Goal: Use online tool/utility: Utilize a website feature to perform a specific function

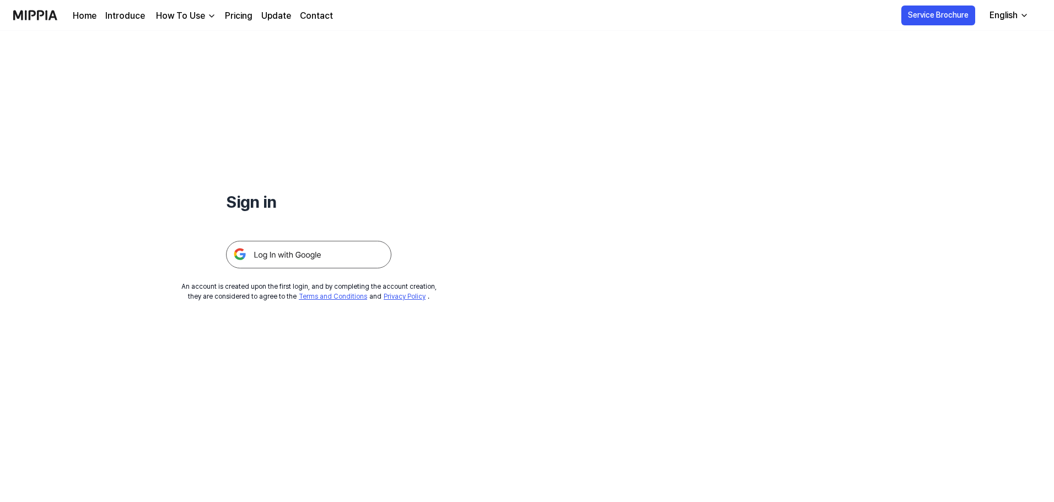
click at [336, 248] on img at bounding box center [308, 255] width 165 height 28
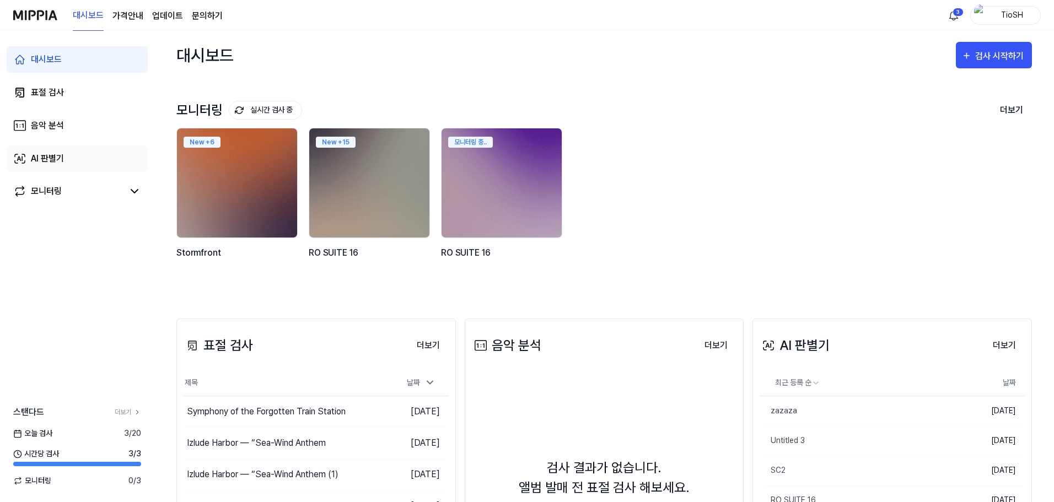
click at [49, 154] on div "AI 판별기" at bounding box center [47, 158] width 33 height 13
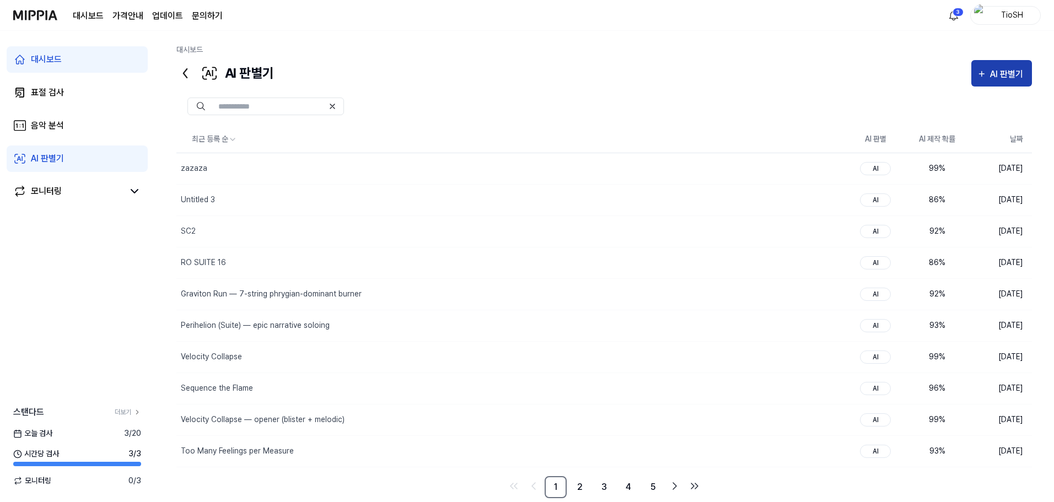
click at [996, 81] on div "AI 판별기" at bounding box center [1008, 74] width 36 height 14
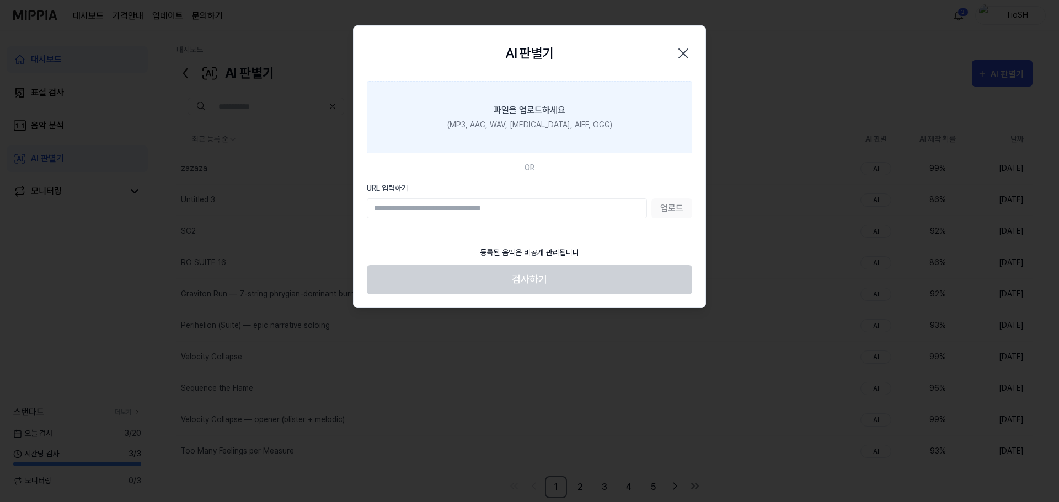
click at [566, 121] on div "(MP3, AAC, WAV, FLAC, AIFF, OGG)" at bounding box center [529, 125] width 165 height 12
click at [0, 0] on input "파일을 업로드하세요 (MP3, AAC, WAV, FLAC, AIFF, OGG)" at bounding box center [0, 0] width 0 height 0
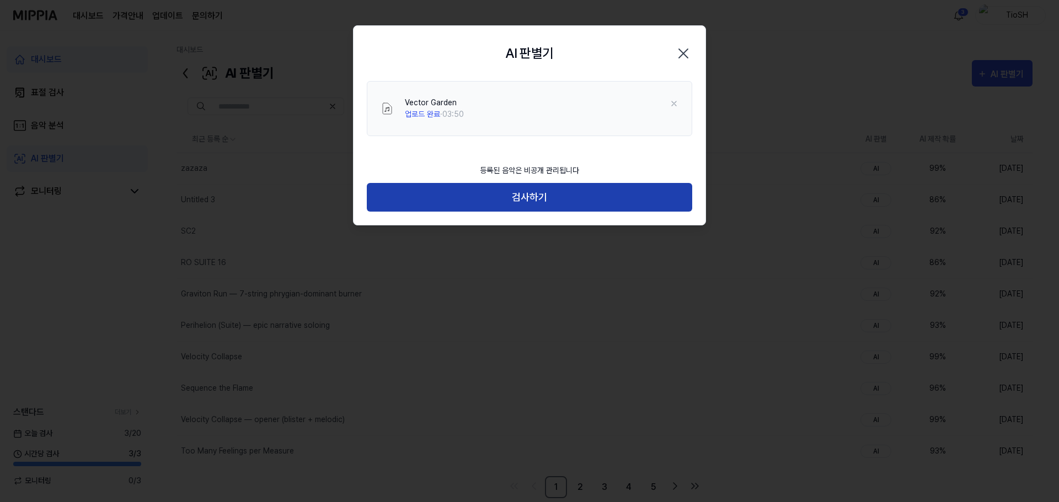
click at [593, 195] on button "검사하기" at bounding box center [529, 197] width 325 height 29
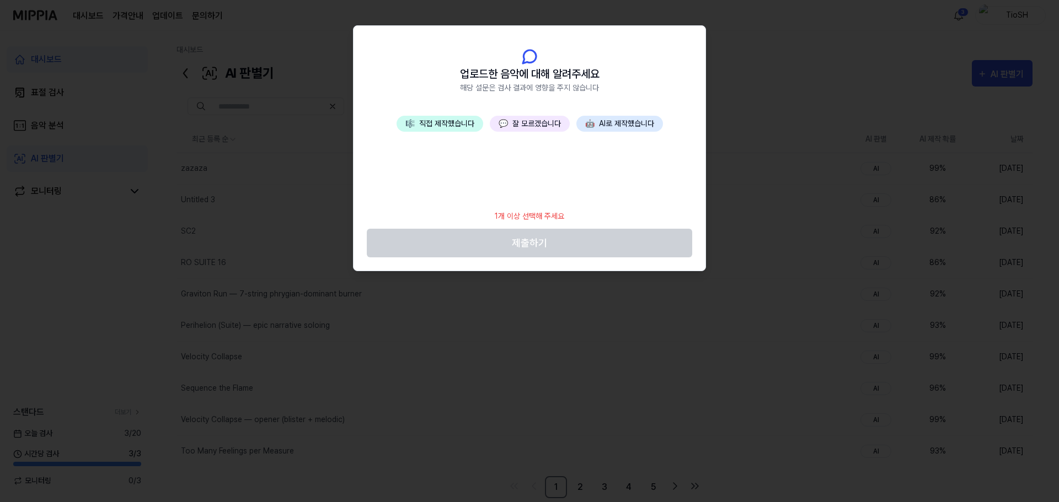
click at [523, 122] on button "💬 잘 모르겠습니다" at bounding box center [530, 124] width 80 height 16
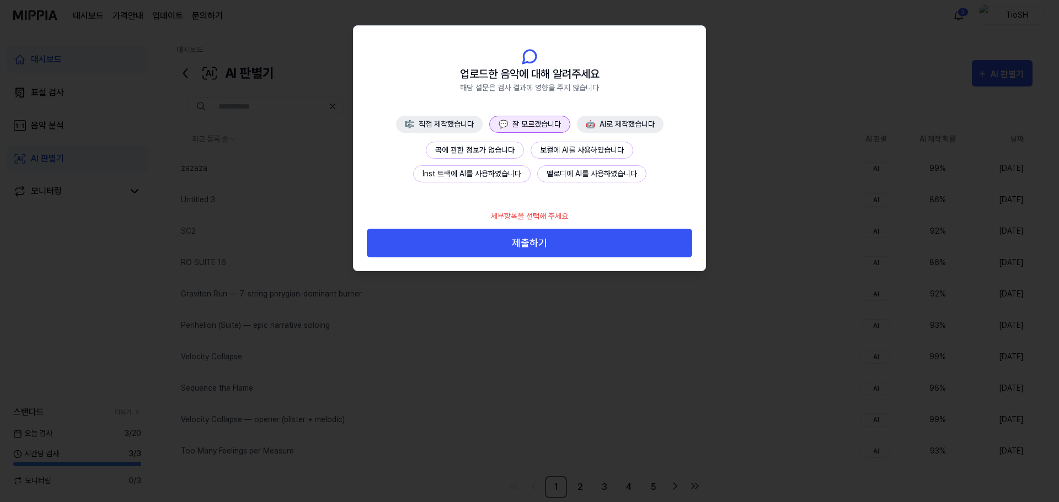
click at [494, 157] on button "곡에 관한 정보가 없습니다" at bounding box center [475, 150] width 98 height 17
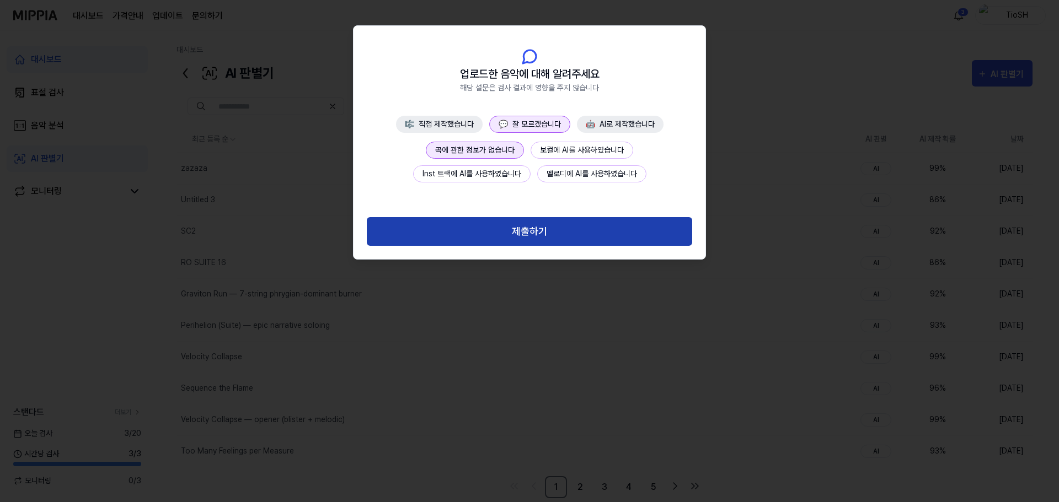
click at [521, 239] on button "제출하기" at bounding box center [529, 231] width 325 height 29
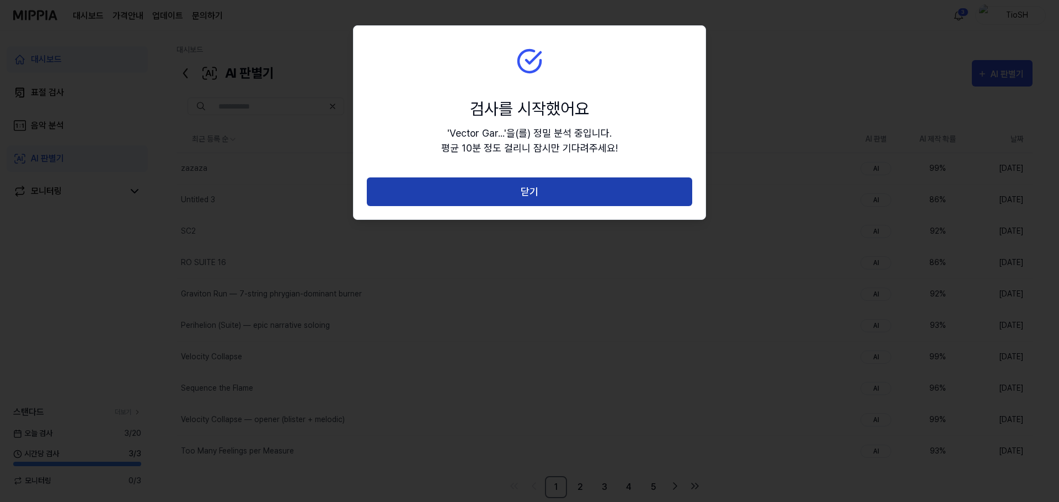
click at [494, 198] on button "닫기" at bounding box center [529, 192] width 325 height 29
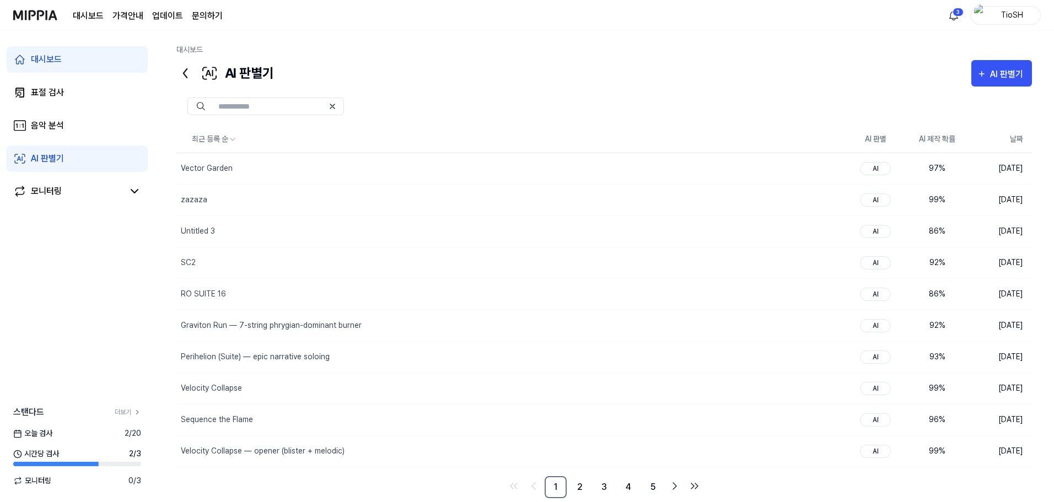
click at [582, 78] on div "AI 판별기 AI 판별기" at bounding box center [604, 73] width 856 height 26
click at [981, 79] on icon "button" at bounding box center [982, 73] width 10 height 13
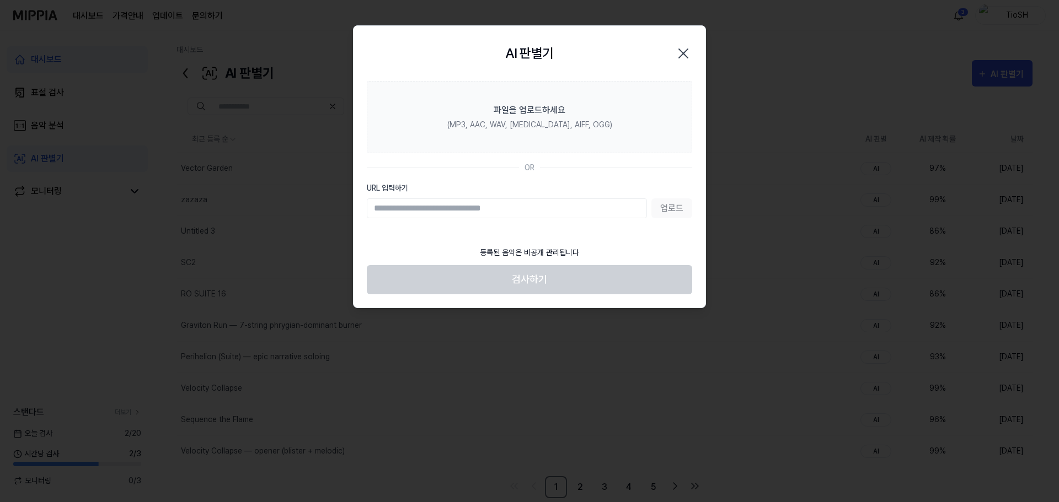
click at [677, 54] on icon "button" at bounding box center [683, 54] width 18 height 18
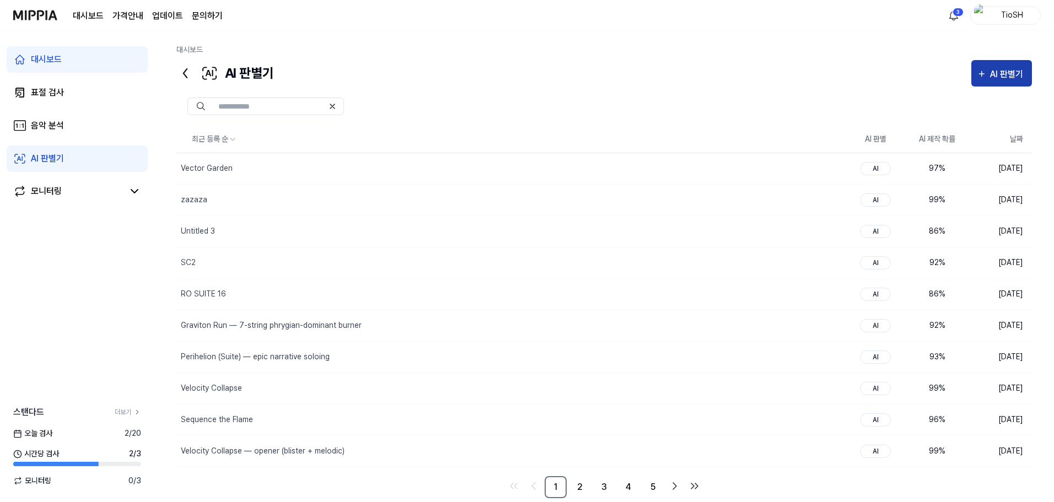
click at [1007, 77] on div "AI 판별기" at bounding box center [1008, 74] width 36 height 14
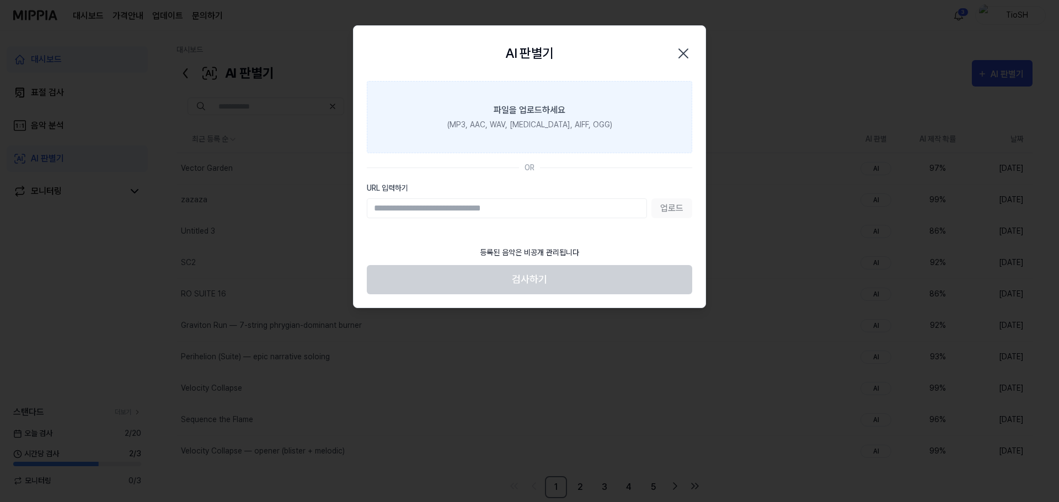
click at [564, 119] on div "(MP3, AAC, WAV, FLAC, AIFF, OGG)" at bounding box center [529, 125] width 165 height 12
click at [0, 0] on input "파일을 업로드하세요 (MP3, AAC, WAV, FLAC, AIFF, OGG)" at bounding box center [0, 0] width 0 height 0
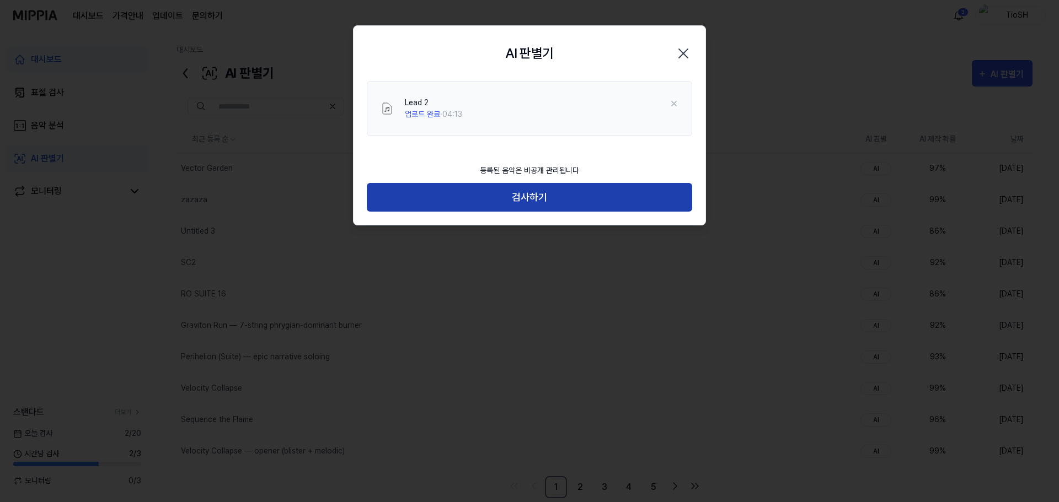
click at [497, 198] on button "검사하기" at bounding box center [529, 197] width 325 height 29
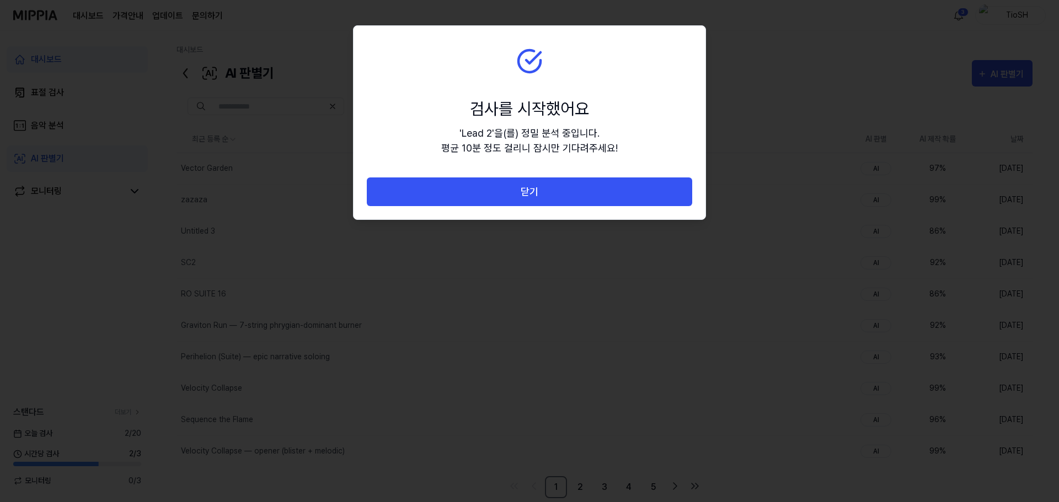
click at [497, 198] on button "닫기" at bounding box center [529, 192] width 325 height 29
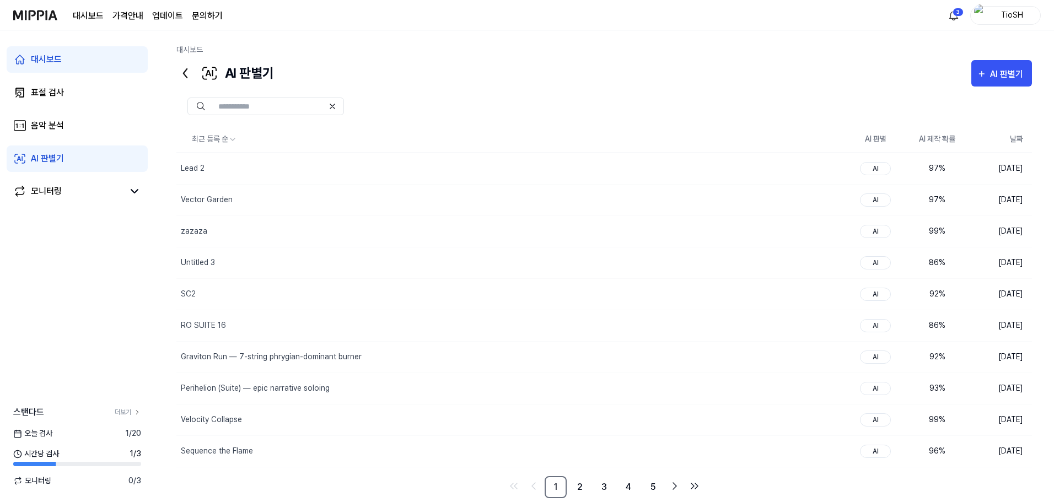
click at [624, 91] on div at bounding box center [604, 107] width 856 height 40
click at [79, 183] on div "모니터링" at bounding box center [77, 192] width 141 height 26
click at [112, 197] on link "모니터링" at bounding box center [68, 191] width 110 height 13
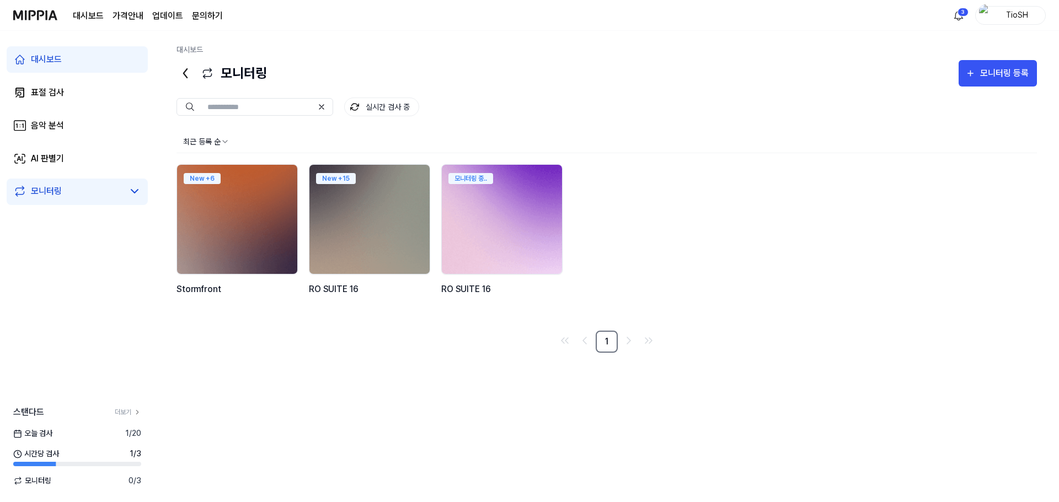
click at [496, 216] on img at bounding box center [502, 219] width 132 height 120
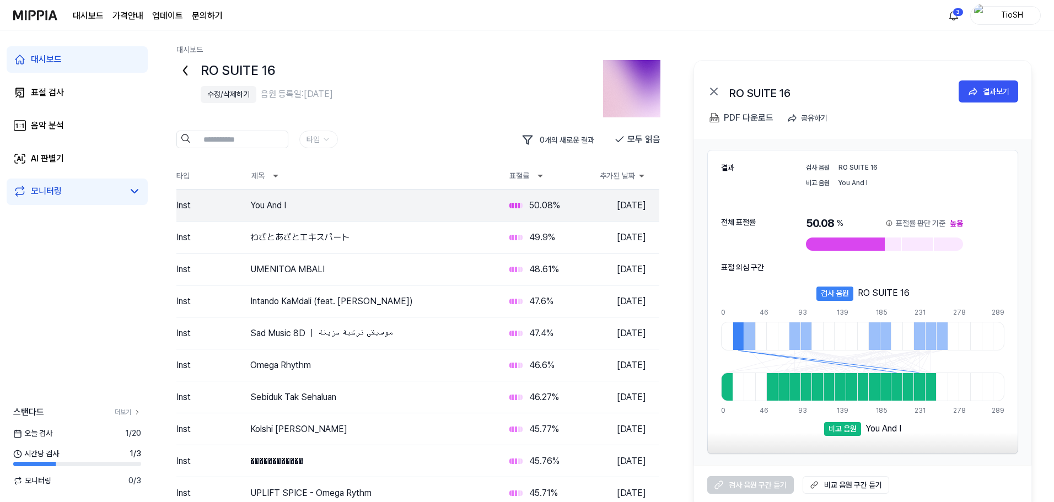
click at [231, 100] on button "수정/삭제하기" at bounding box center [229, 94] width 56 height 17
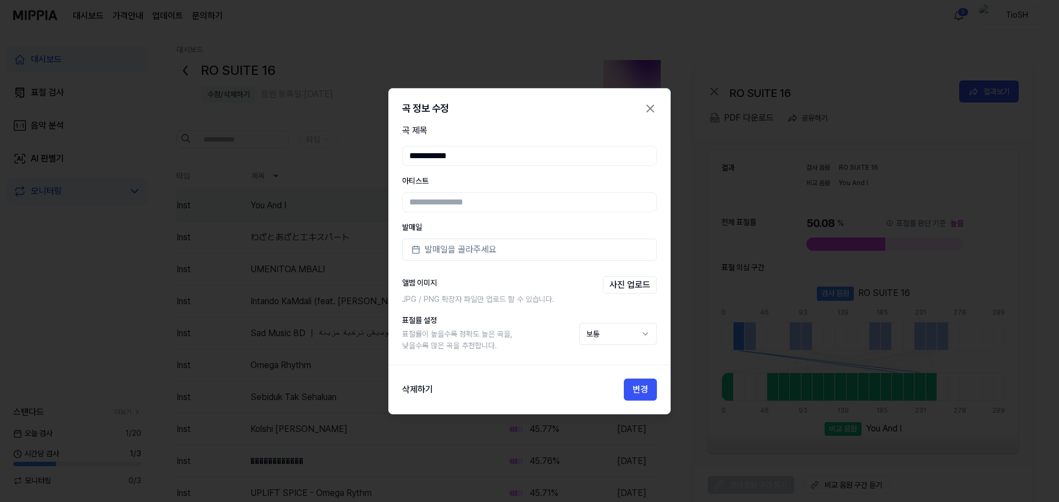
click at [420, 400] on div "삭제하기 변경" at bounding box center [529, 390] width 281 height 22
click at [420, 389] on button "삭제하기" at bounding box center [417, 389] width 31 height 13
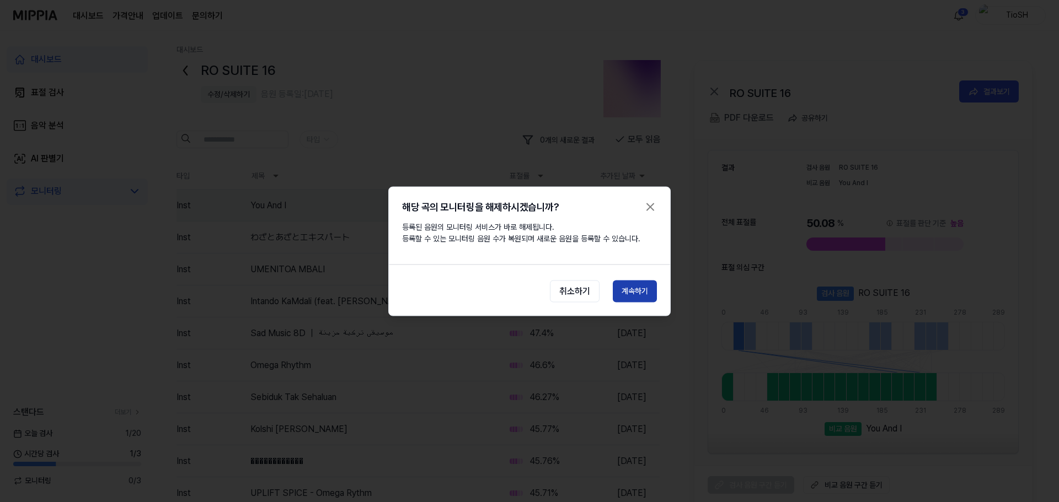
click at [626, 290] on button "계속하기" at bounding box center [635, 291] width 44 height 22
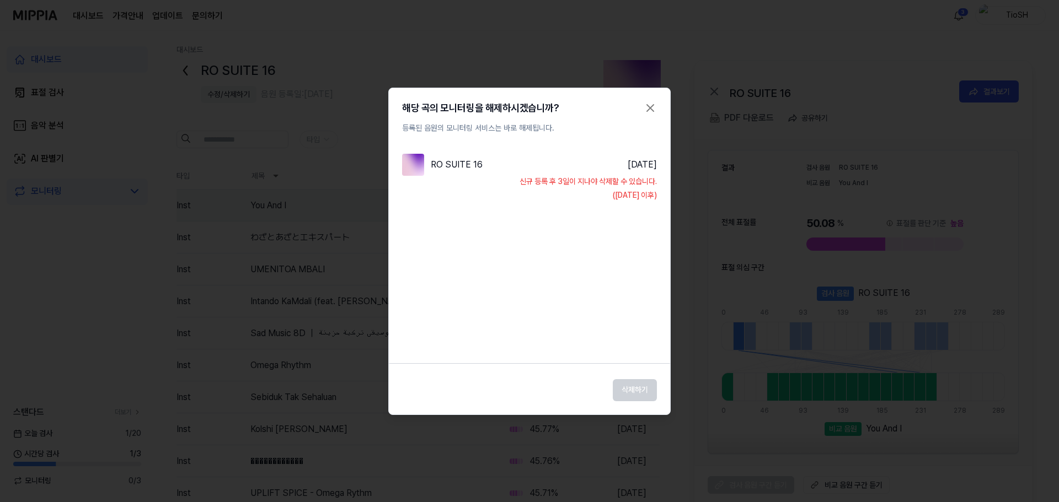
drag, startPoint x: 601, startPoint y: 183, endPoint x: 634, endPoint y: 217, distance: 48.4
click at [633, 213] on div "RO SUITE 16 2025.08.31. 신규 등록 후 3일이 지나야 삭제할 수 있습니다. (2025.09.03. 이후)" at bounding box center [529, 243] width 281 height 201
click at [642, 331] on div "RO SUITE 16 2025.08.31. 신규 등록 후 3일이 지나야 삭제할 수 있습니다. (2025.09.03. 이후)" at bounding box center [529, 243] width 281 height 201
click at [640, 388] on div "삭제하기" at bounding box center [529, 387] width 281 height 29
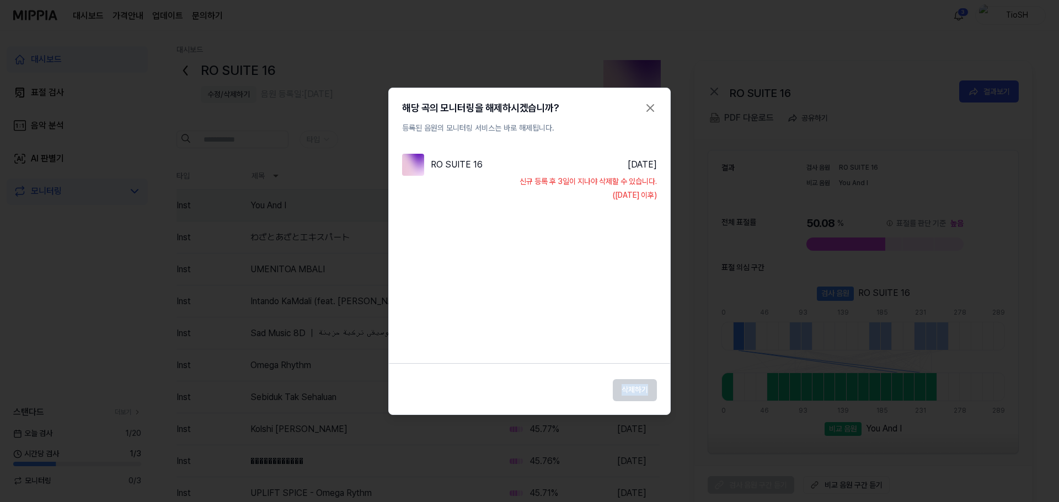
drag, startPoint x: 639, startPoint y: 388, endPoint x: 633, endPoint y: 361, distance: 27.2
click at [639, 387] on div "삭제하기" at bounding box center [529, 387] width 281 height 29
drag, startPoint x: 632, startPoint y: 360, endPoint x: 630, endPoint y: 355, distance: 5.7
click at [631, 357] on div "해당 곡의 모니터링을 해제하시겠습니까? 등록된 음원의 모니터링 서비스는 바로 해제됩니다. RO SUITE 16 2025.08.31. 신규 등록…" at bounding box center [529, 252] width 282 height 328
click at [610, 309] on div "RO SUITE 16 2025.08.31. 신규 등록 후 3일이 지나야 삭제할 수 있습니다. (2025.09.03. 이후)" at bounding box center [529, 243] width 281 height 201
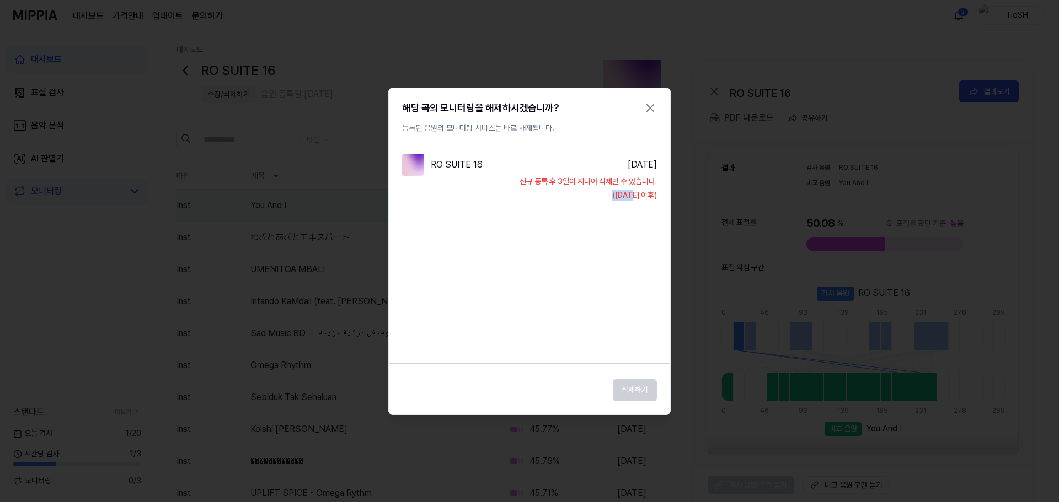
drag, startPoint x: 551, startPoint y: 223, endPoint x: 617, endPoint y: 238, distance: 67.8
click at [615, 243] on div "RO SUITE 16 2025.08.31. 신규 등록 후 3일이 지나야 삭제할 수 있습니다. (2025.09.03. 이후)" at bounding box center [529, 243] width 281 height 201
click at [581, 186] on div "신규 등록 후 3일이 지나야 삭제할 수 있습니다. (2025.09.03. 이후)" at bounding box center [529, 188] width 255 height 25
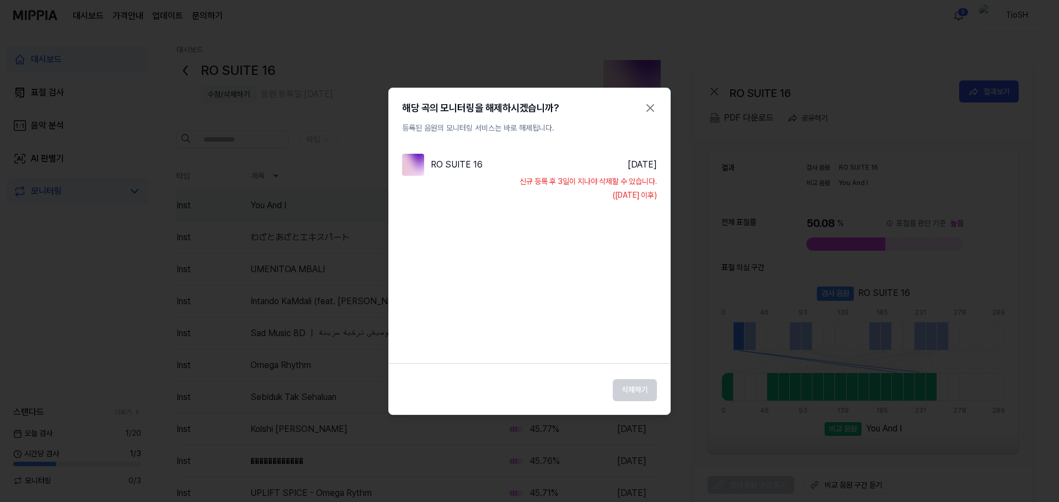
click at [640, 311] on div "RO SUITE 16 2025.08.31. 신규 등록 후 3일이 지나야 삭제할 수 있습니다. (2025.09.03. 이후)" at bounding box center [529, 243] width 281 height 201
click at [647, 383] on div "삭제하기" at bounding box center [529, 387] width 281 height 29
drag, startPoint x: 647, startPoint y: 383, endPoint x: 623, endPoint y: 263, distance: 122.2
click at [644, 375] on div "삭제하기" at bounding box center [529, 387] width 281 height 29
drag, startPoint x: 623, startPoint y: 263, endPoint x: 647, endPoint y: 103, distance: 161.7
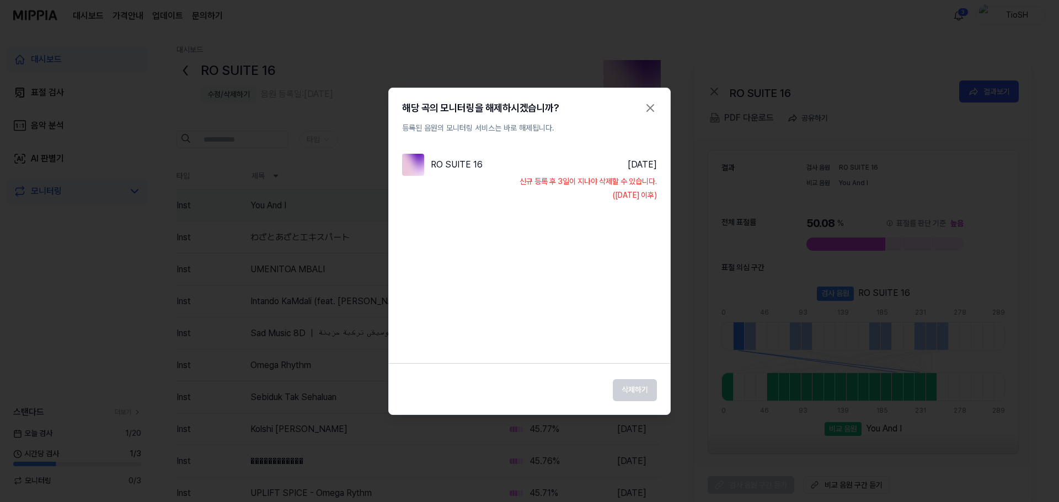
click at [623, 249] on div "RO SUITE 16 2025.08.31. 신규 등록 후 3일이 지나야 삭제할 수 있습니다. (2025.09.03. 이후)" at bounding box center [529, 243] width 281 height 201
click at [650, 108] on icon "button" at bounding box center [650, 108] width 7 height 7
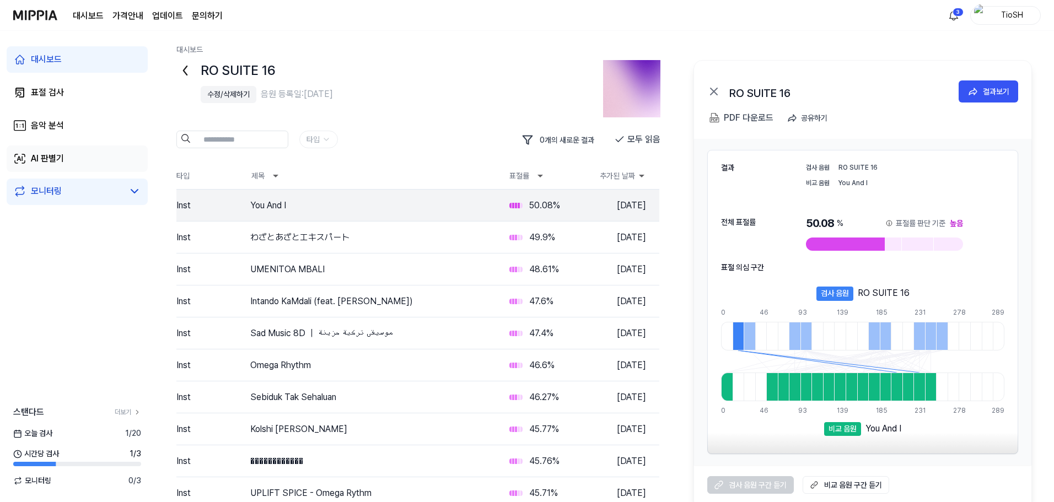
click at [98, 164] on link "AI 판별기" at bounding box center [77, 159] width 141 height 26
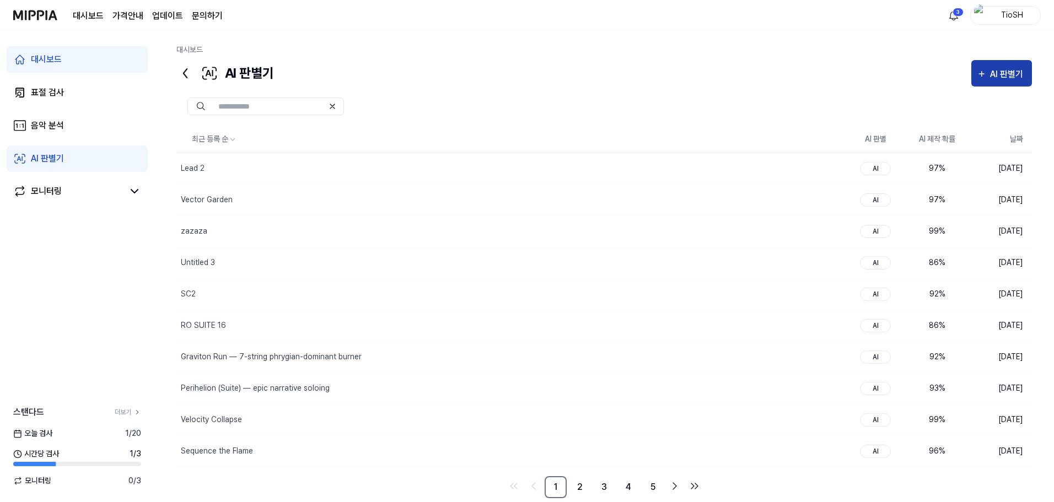
click at [979, 79] on icon "button" at bounding box center [982, 73] width 10 height 13
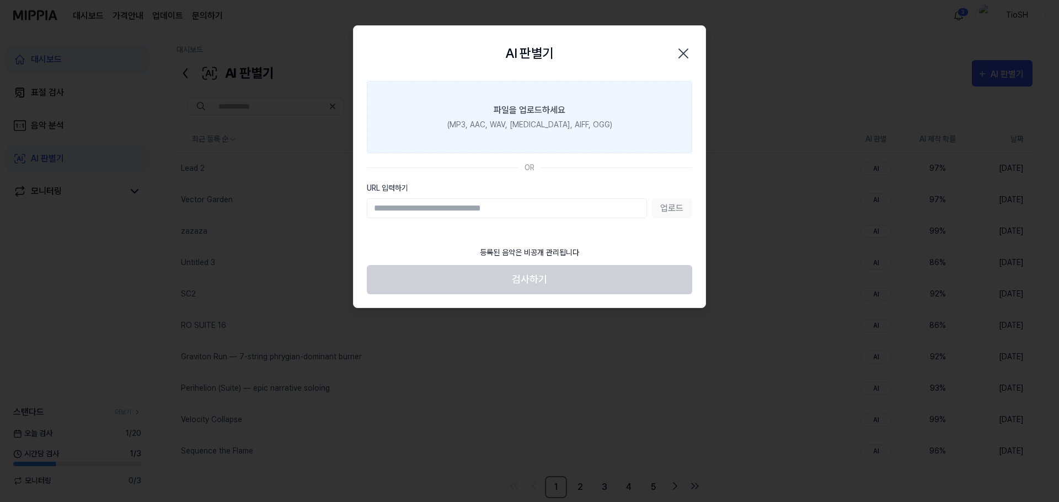
click at [564, 132] on label "파일을 업로드하세요 (MP3, AAC, WAV, FLAC, AIFF, OGG)" at bounding box center [529, 117] width 325 height 72
click at [0, 0] on input "파일을 업로드하세요 (MP3, AAC, WAV, FLAC, AIFF, OGG)" at bounding box center [0, 0] width 0 height 0
click at [554, 137] on label "파일을 업로드하세요 (MP3, AAC, WAV, FLAC, AIFF, OGG)" at bounding box center [529, 117] width 325 height 72
click at [0, 0] on input "파일을 업로드하세요 (MP3, AAC, WAV, FLAC, AIFF, OGG)" at bounding box center [0, 0] width 0 height 0
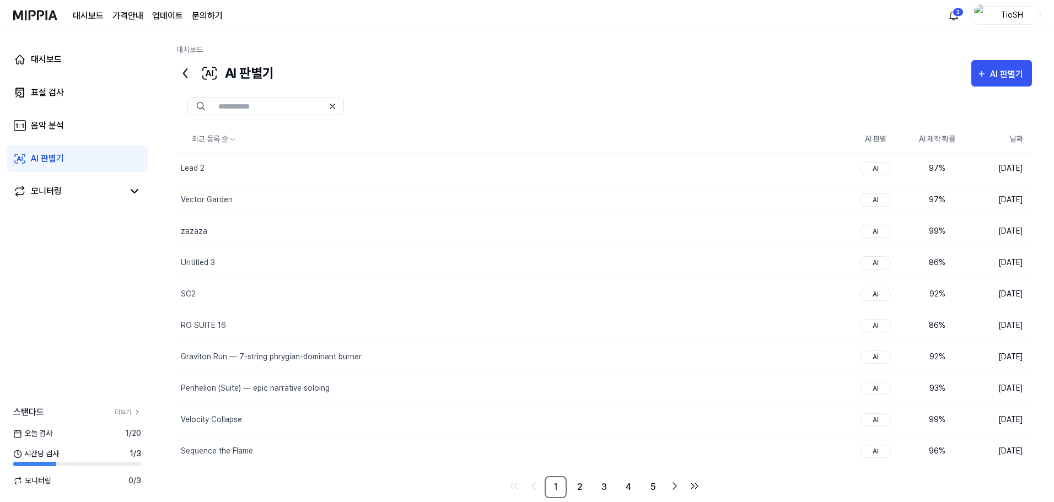
click at [481, 87] on div at bounding box center [604, 107] width 856 height 40
click at [984, 71] on icon "button" at bounding box center [982, 73] width 10 height 13
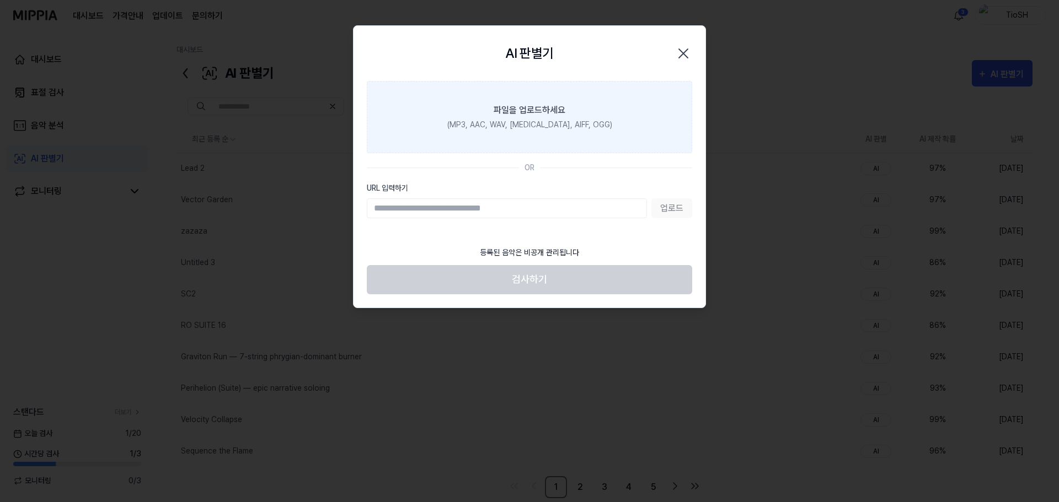
click at [528, 120] on div "(MP3, AAC, WAV, FLAC, AIFF, OGG)" at bounding box center [529, 125] width 165 height 12
click at [0, 0] on input "파일을 업로드하세요 (MP3, AAC, WAV, FLAC, AIFF, OGG)" at bounding box center [0, 0] width 0 height 0
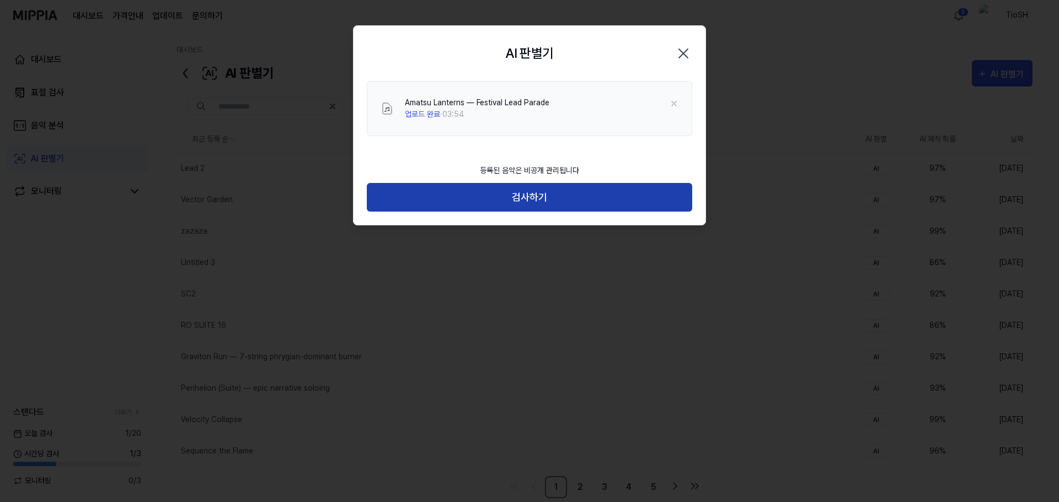
click at [529, 190] on button "검사하기" at bounding box center [529, 197] width 325 height 29
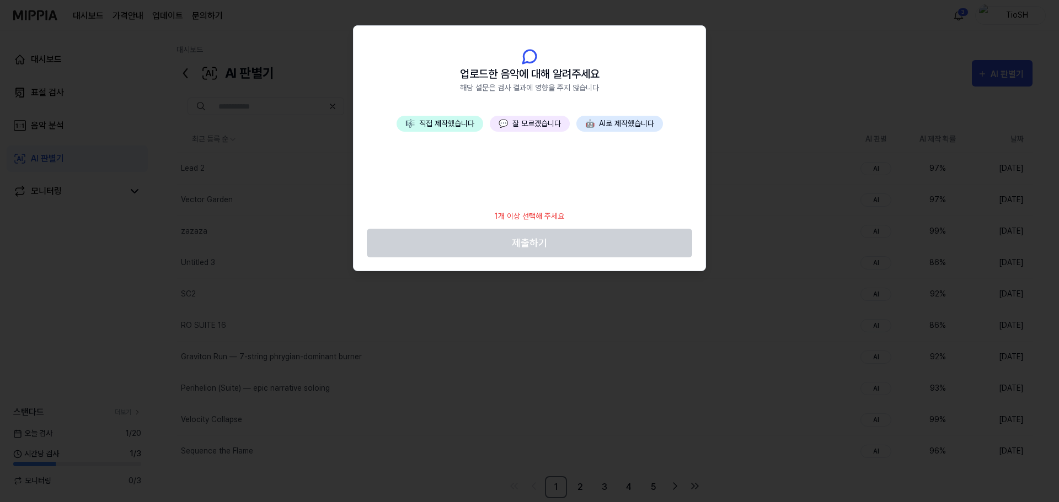
click at [636, 131] on button "🤖 AI로 제작했습니다" at bounding box center [619, 124] width 87 height 16
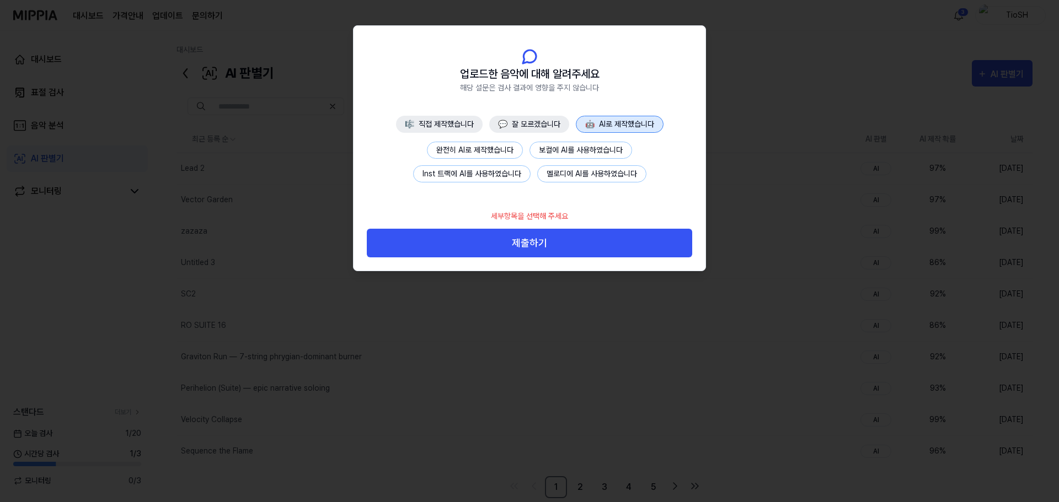
click at [484, 148] on button "완전히 AI로 제작했습니다" at bounding box center [475, 150] width 96 height 17
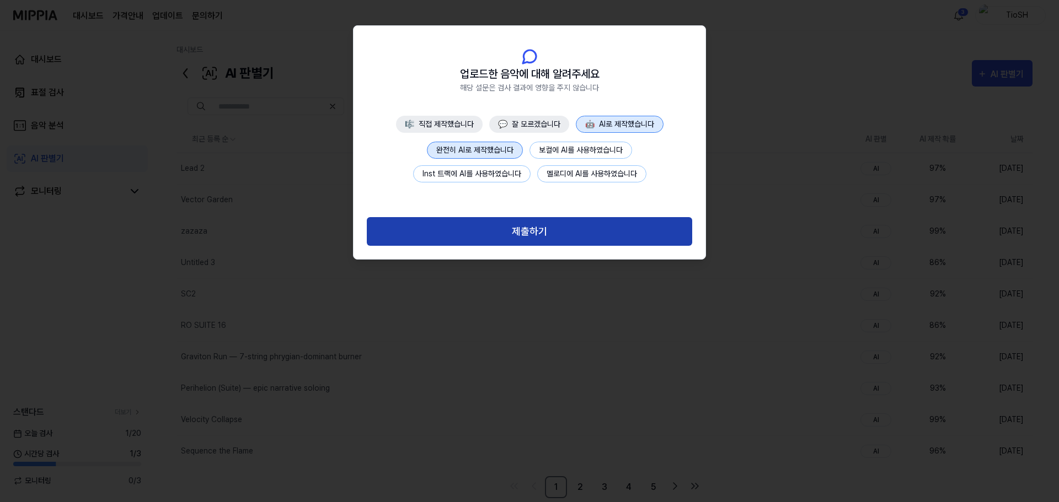
click at [534, 237] on button "제출하기" at bounding box center [529, 231] width 325 height 29
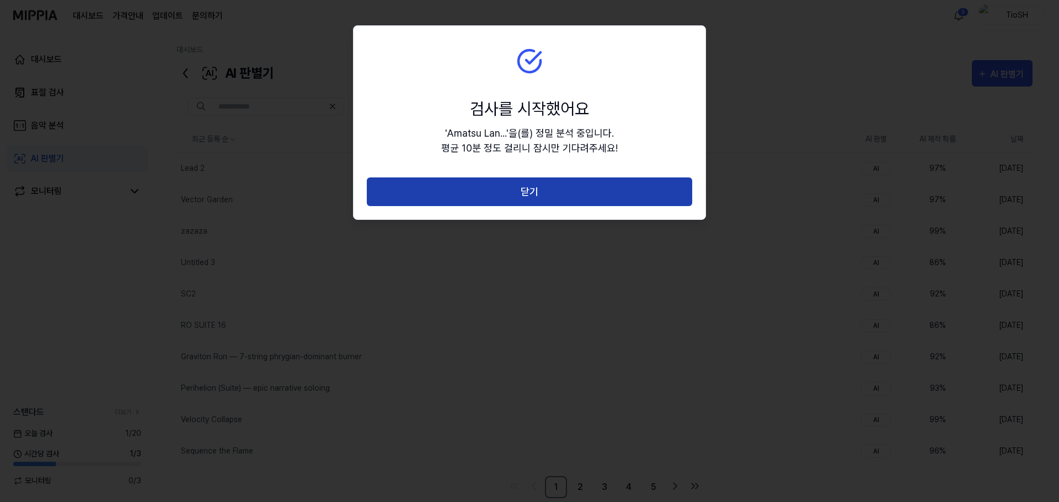
click at [537, 195] on button "닫기" at bounding box center [529, 192] width 325 height 29
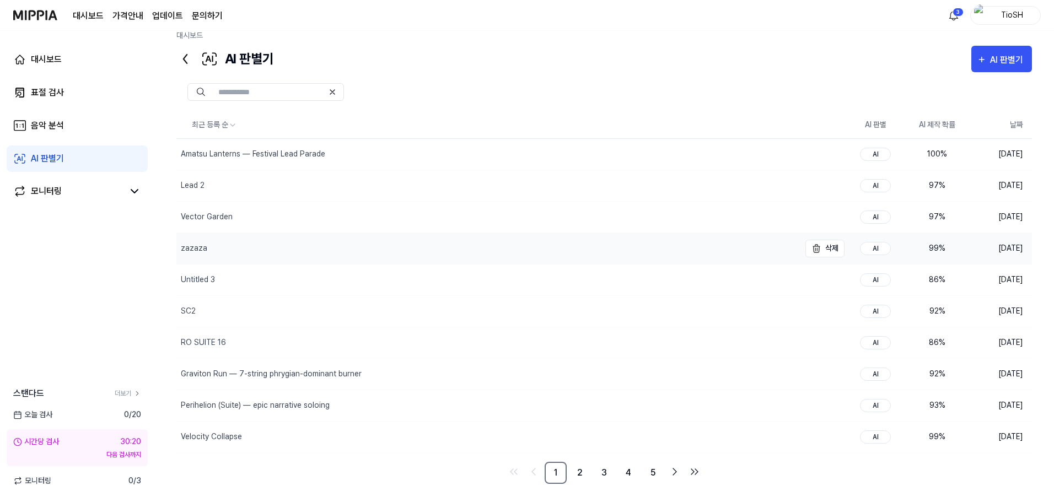
scroll to position [23, 0]
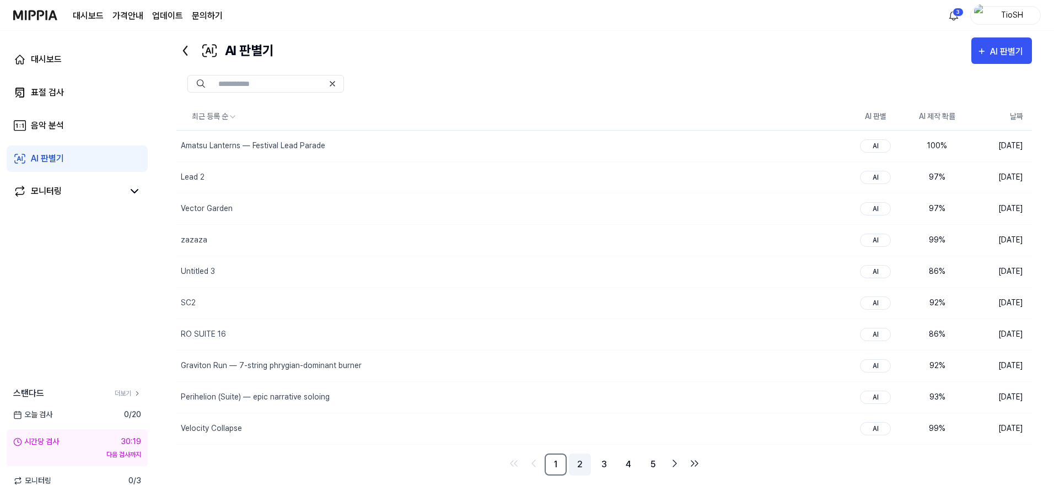
click at [578, 475] on link "2" at bounding box center [580, 465] width 22 height 22
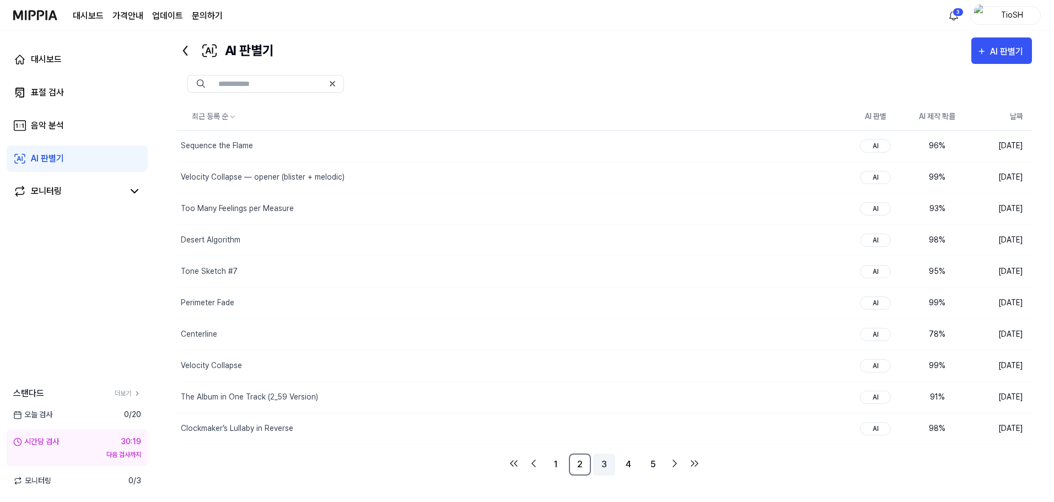
click at [599, 462] on link "3" at bounding box center [604, 465] width 22 height 22
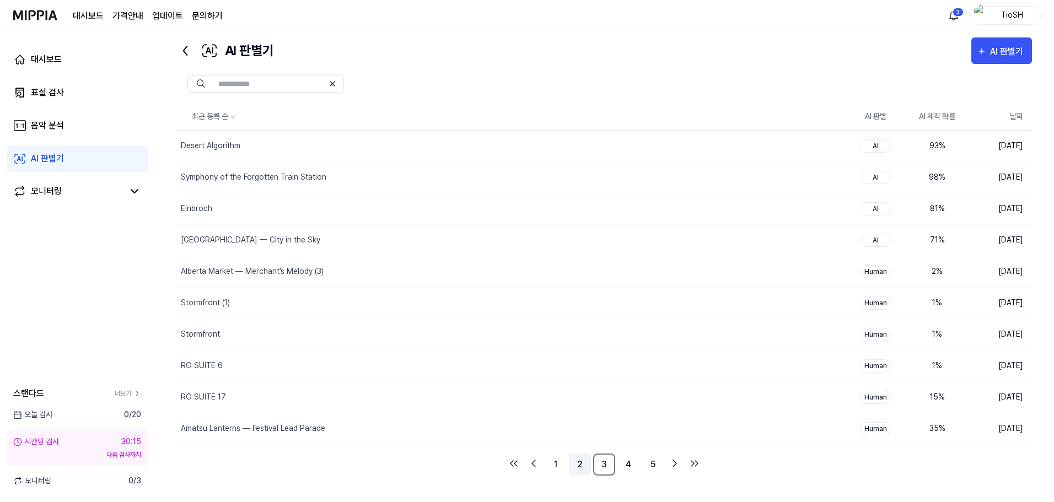
click at [588, 465] on link "2" at bounding box center [580, 465] width 22 height 22
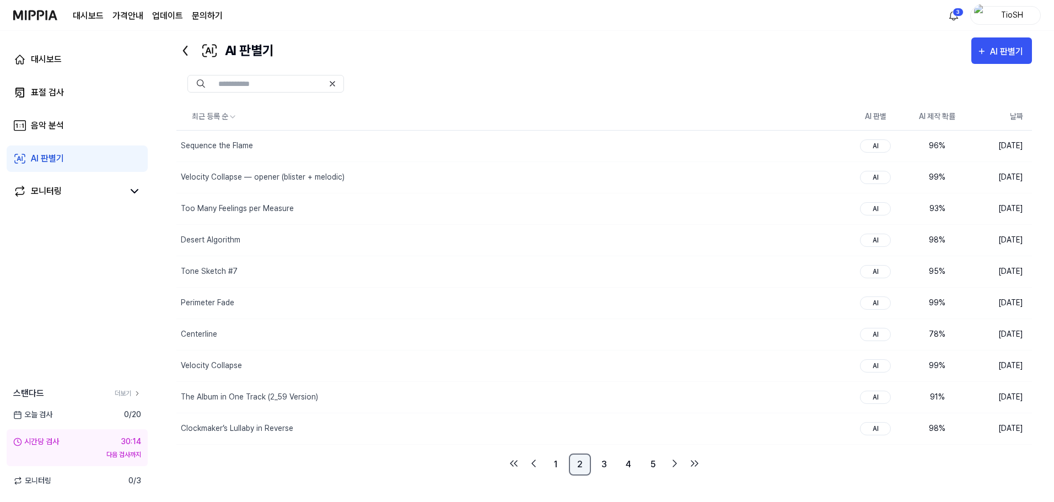
click at [574, 463] on link "2" at bounding box center [580, 465] width 22 height 22
click at [560, 460] on link "1" at bounding box center [556, 465] width 22 height 22
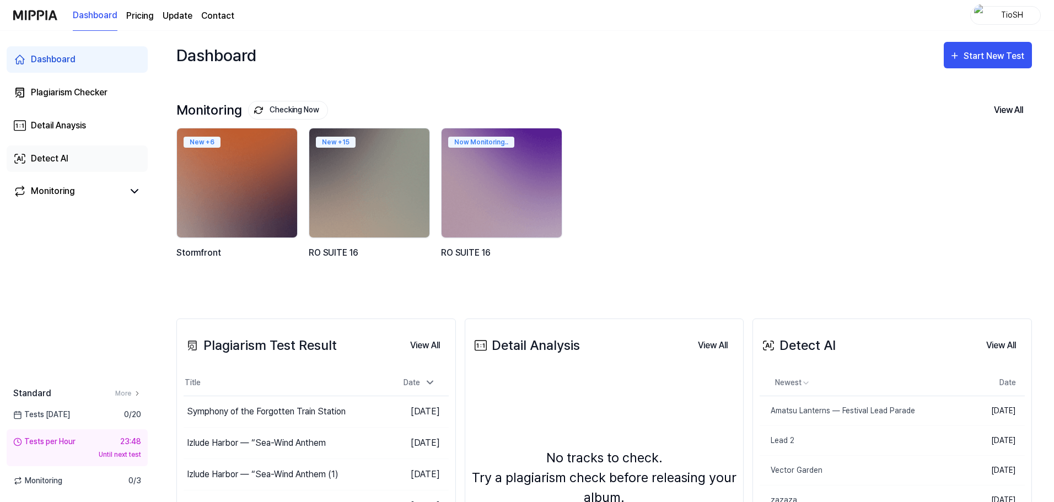
click at [71, 160] on link "Detect AI" at bounding box center [77, 159] width 141 height 26
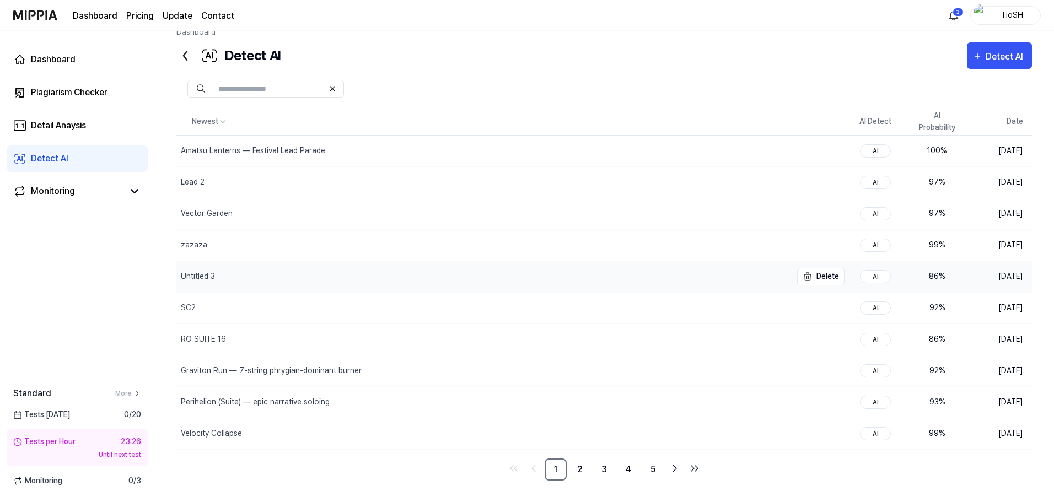
scroll to position [23, 0]
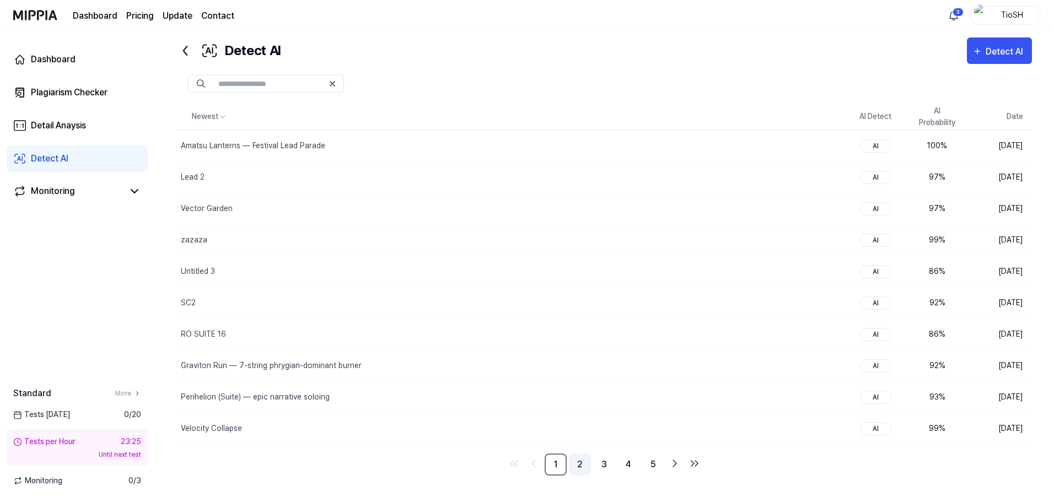
click at [587, 475] on link "2" at bounding box center [580, 465] width 22 height 22
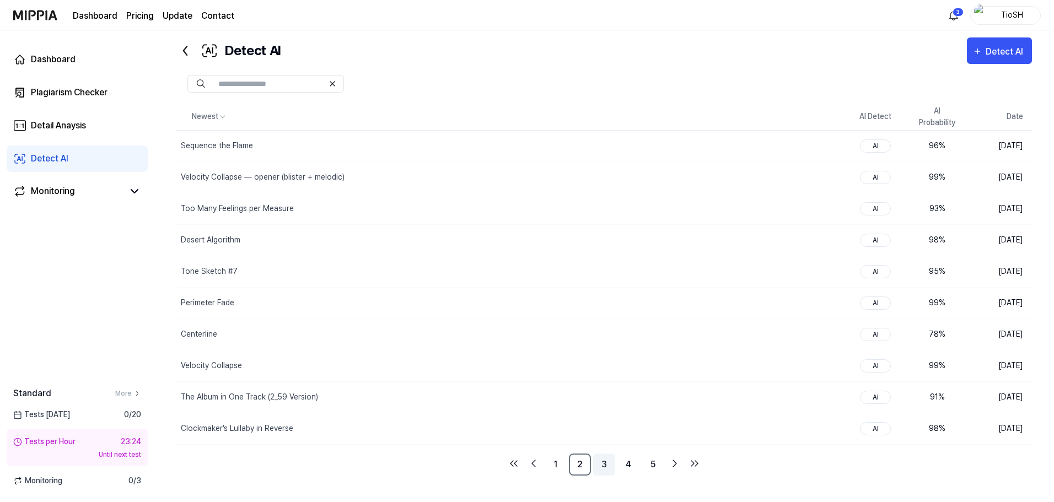
click at [597, 474] on link "3" at bounding box center [604, 465] width 22 height 22
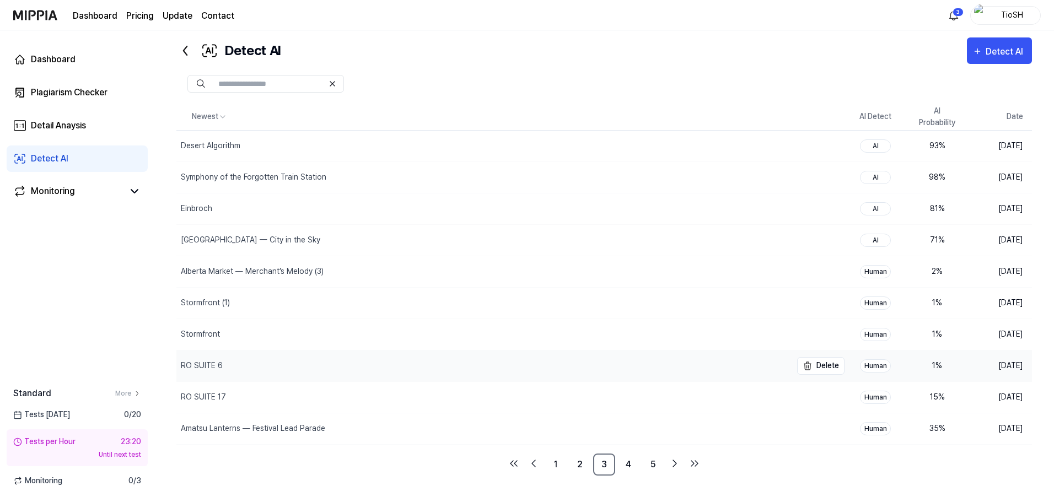
click at [649, 361] on div "RO SUITE 6" at bounding box center [483, 366] width 615 height 31
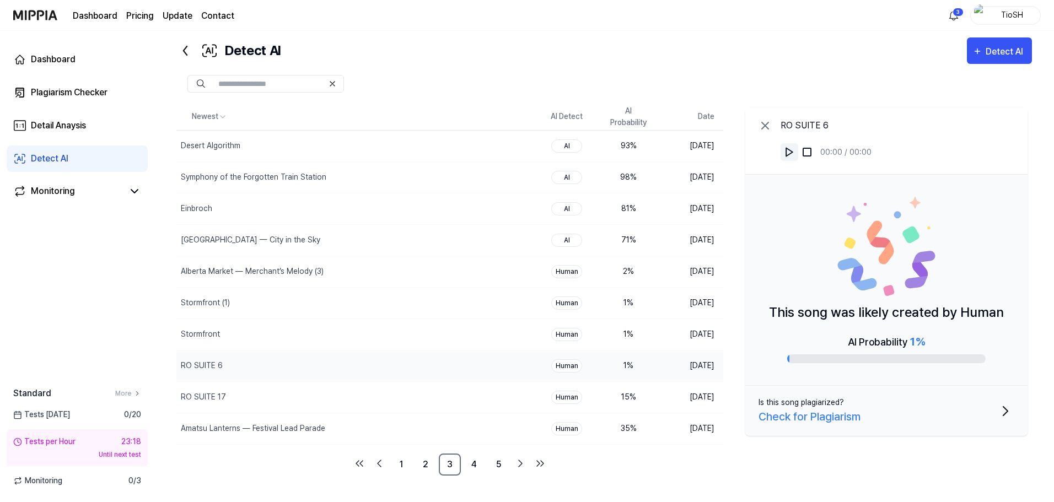
click at [794, 149] on img at bounding box center [789, 152] width 11 height 11
click at [424, 339] on div "Stormfront" at bounding box center [330, 334] width 309 height 31
click at [793, 156] on img at bounding box center [789, 152] width 11 height 11
click at [790, 148] on img at bounding box center [789, 152] width 11 height 11
